Goal: Navigation & Orientation: Find specific page/section

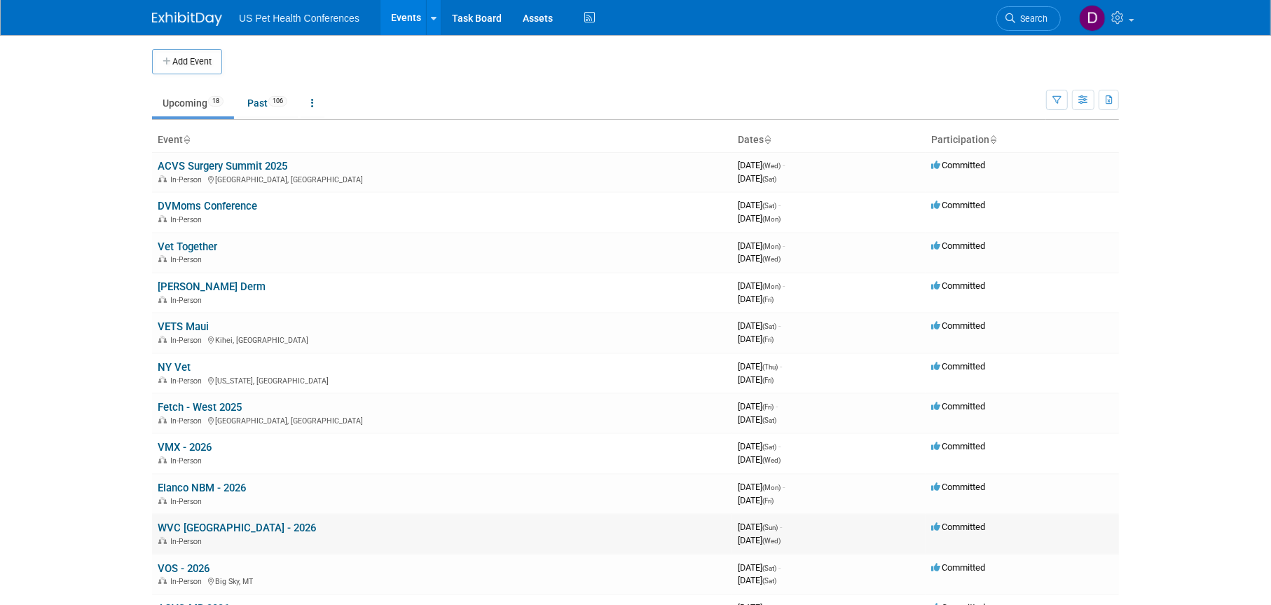
click at [219, 525] on link "WVC [GEOGRAPHIC_DATA] - 2026" at bounding box center [237, 527] width 158 height 13
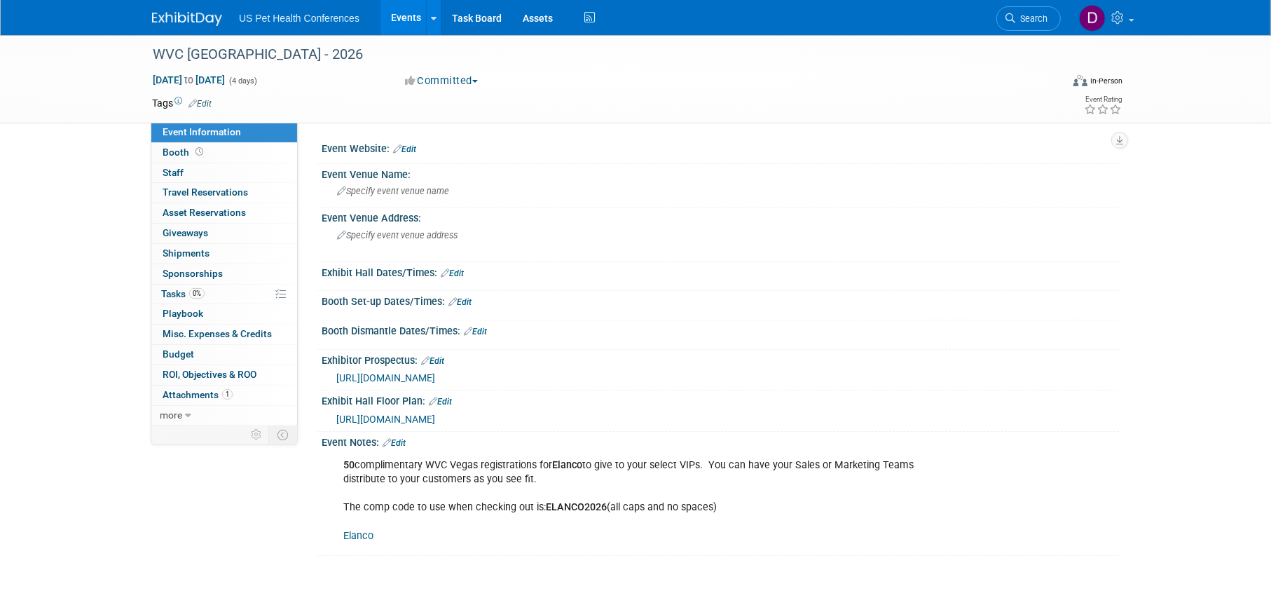
click at [362, 538] on link "Elanco" at bounding box center [358, 536] width 30 height 12
click at [406, 13] on link "Events" at bounding box center [405, 17] width 51 height 35
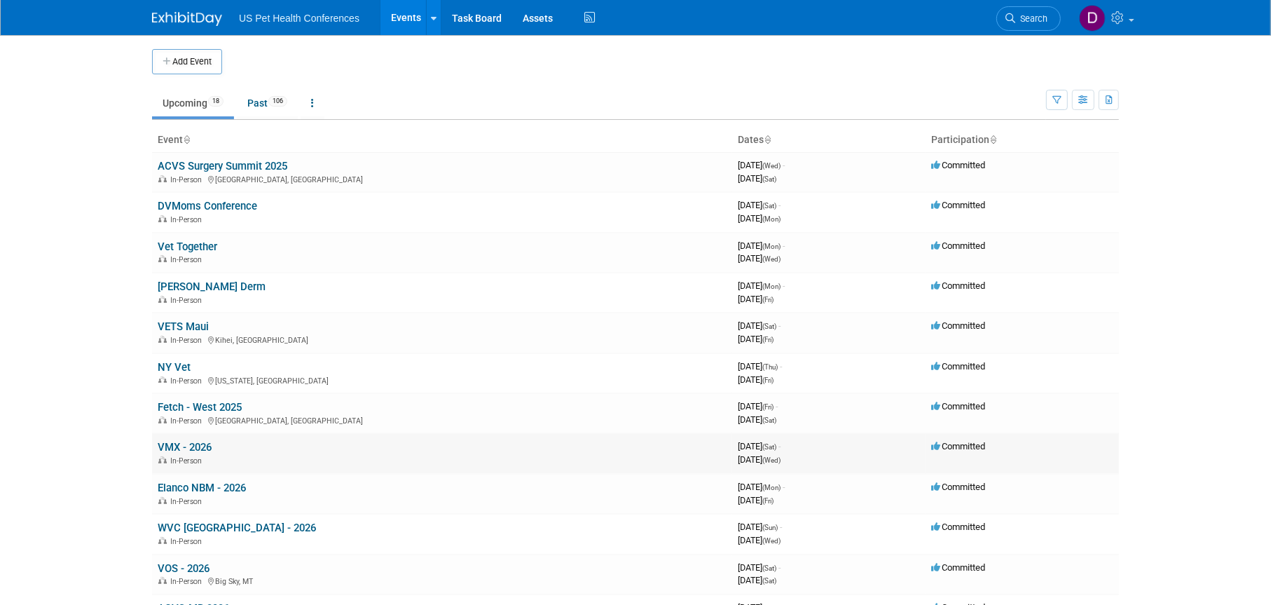
click at [185, 446] on link "VMX - 2026" at bounding box center [185, 447] width 54 height 13
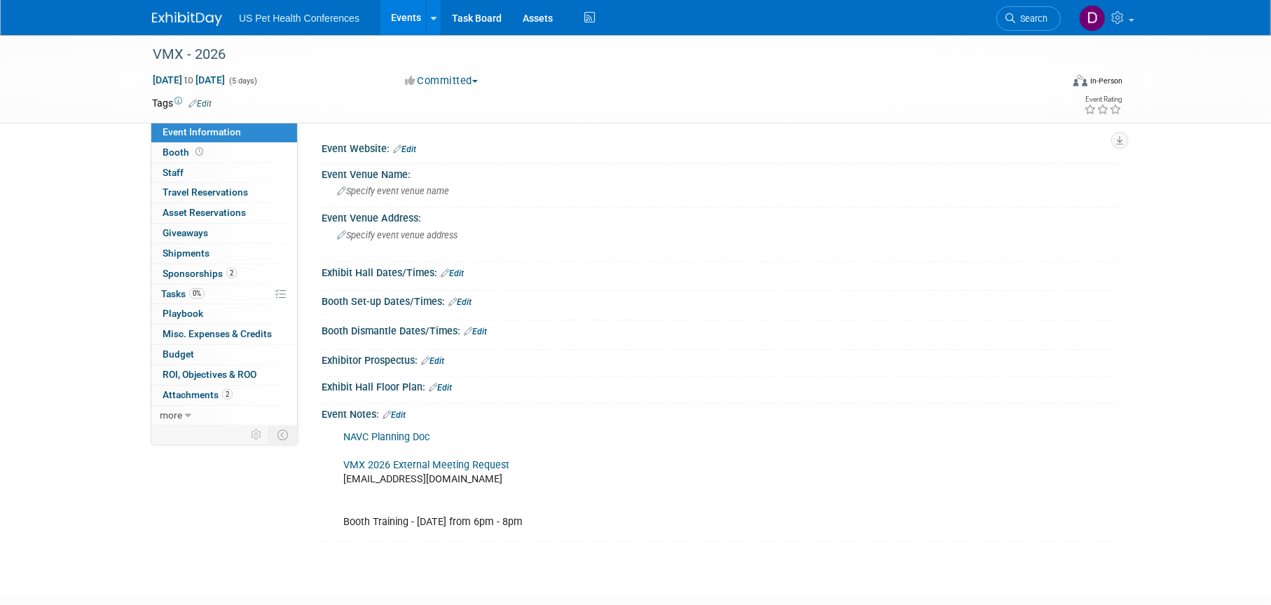
click at [387, 433] on link "NAVC Planning Doc" at bounding box center [386, 437] width 87 height 12
